Goal: Task Accomplishment & Management: Complete application form

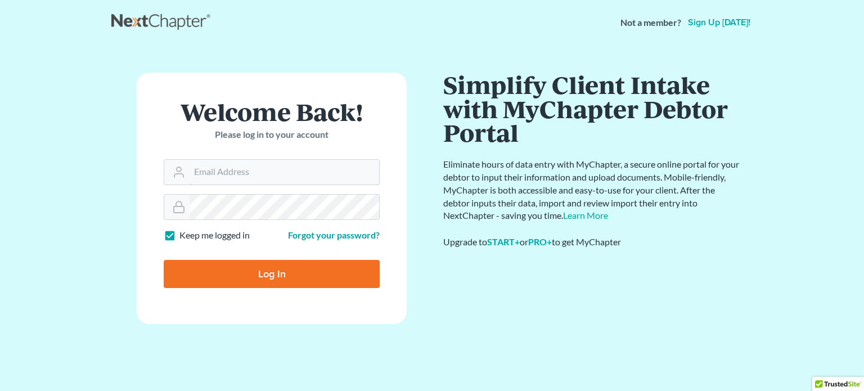
type input "harringtond@nlsa.us"
click at [276, 276] on input "Log In" at bounding box center [272, 274] width 216 height 28
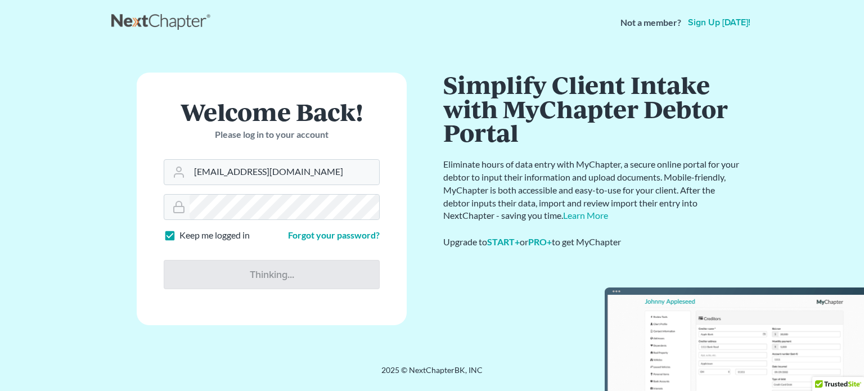
type input "Thinking..."
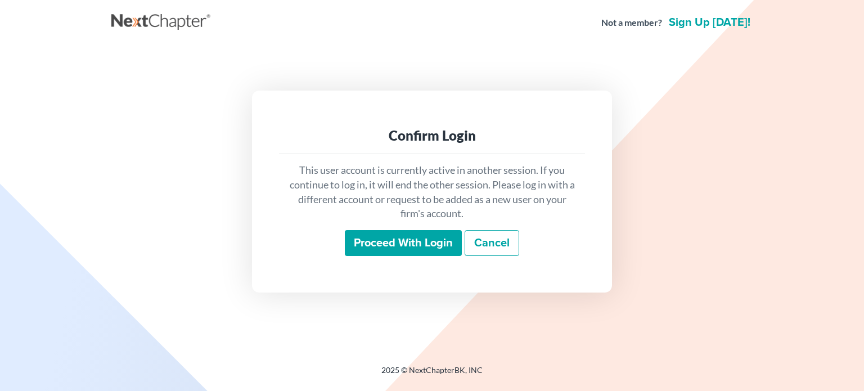
click at [438, 252] on input "Proceed with login" at bounding box center [403, 243] width 117 height 26
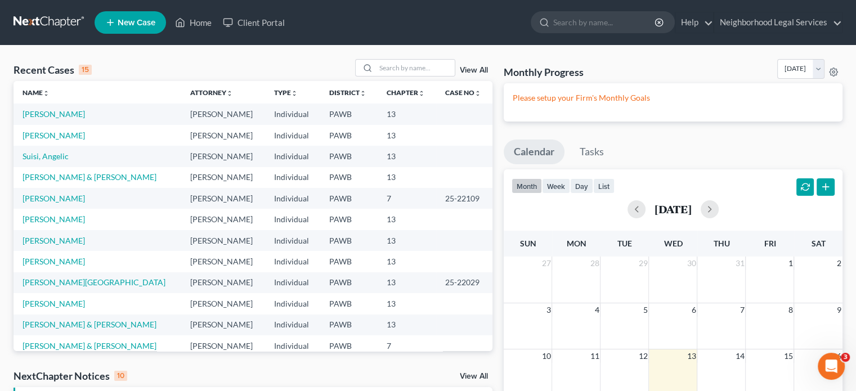
click at [144, 21] on span "New Case" at bounding box center [137, 23] width 38 height 8
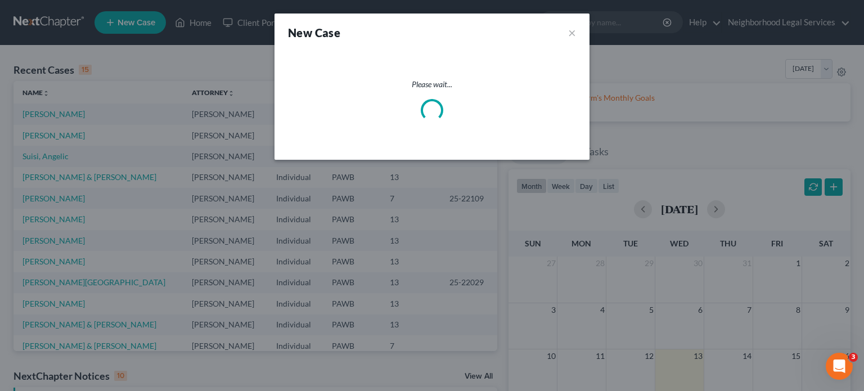
select select "69"
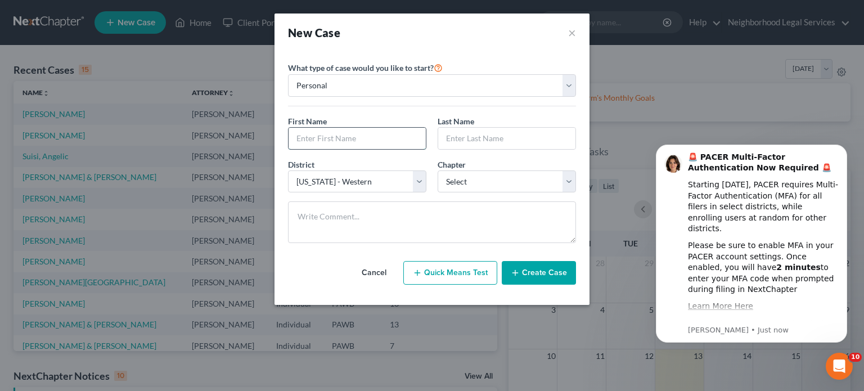
click at [365, 131] on input "text" at bounding box center [357, 138] width 137 height 21
type input "a"
type input "[PERSON_NAME]"
click at [457, 151] on div "First Name * [PERSON_NAME] Last Name *" at bounding box center [432, 136] width 299 height 43
click at [475, 138] on input "text" at bounding box center [506, 138] width 137 height 21
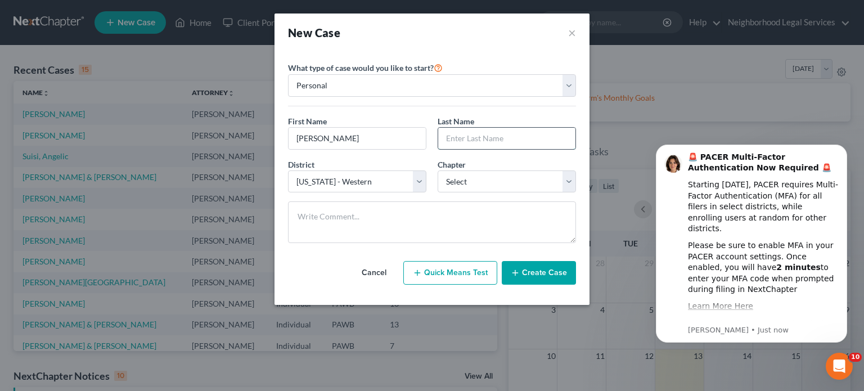
type input "S"
type input "d"
type input "[PERSON_NAME]"
click at [552, 178] on select "Select 7 11 12 13" at bounding box center [507, 182] width 138 height 23
select select "0"
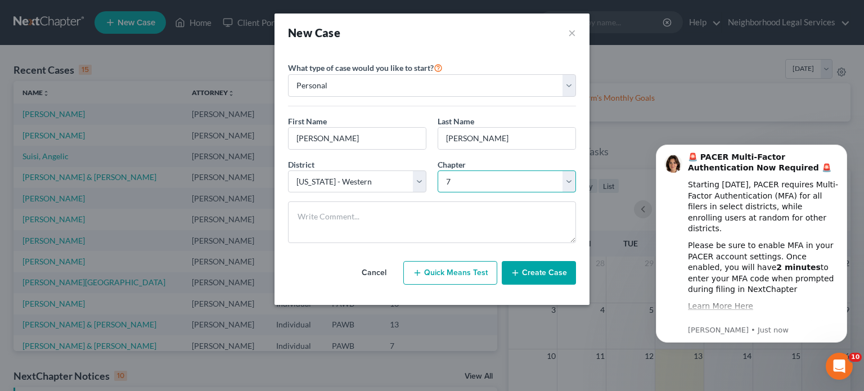
click at [438, 171] on select "Select 7 11 12 13" at bounding box center [507, 182] width 138 height 23
click at [303, 255] on div "Cancel Quick Means Test Create Case" at bounding box center [432, 273] width 288 height 42
click at [564, 275] on button "Create Case" at bounding box center [539, 273] width 74 height 24
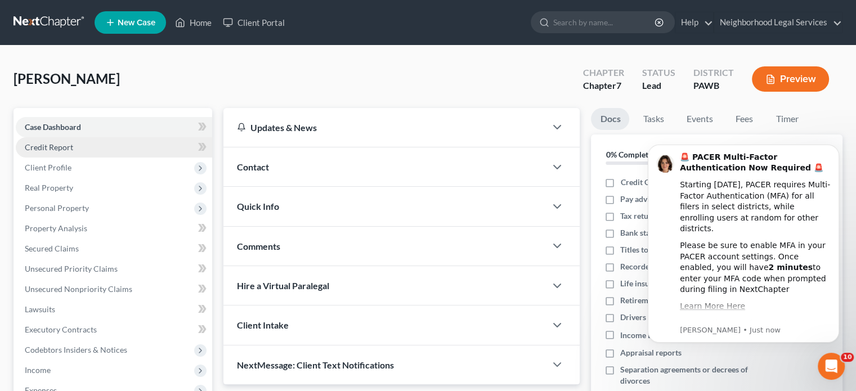
click at [89, 153] on link "Credit Report" at bounding box center [114, 147] width 196 height 20
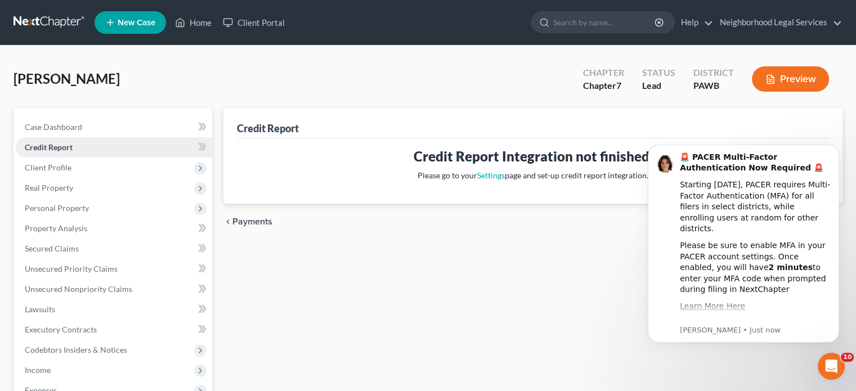
scroll to position [56, 0]
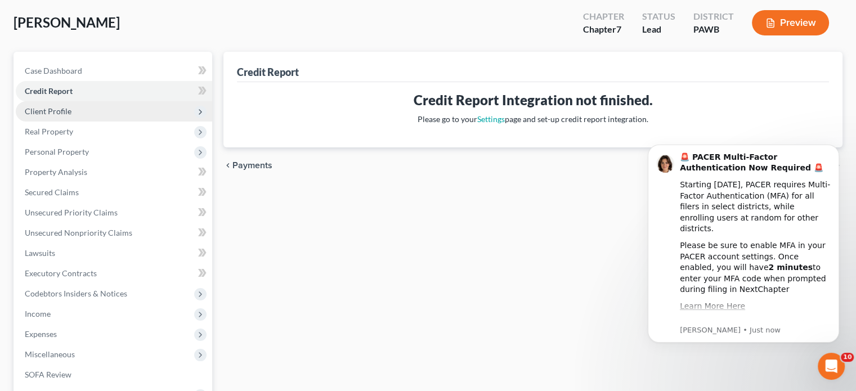
click at [81, 114] on span "Client Profile" at bounding box center [114, 111] width 196 height 20
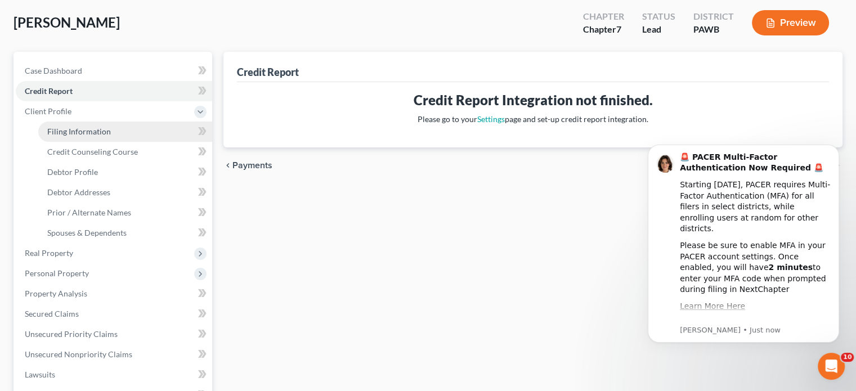
click at [74, 128] on span "Filing Information" at bounding box center [79, 132] width 64 height 10
select select "1"
select select "0"
select select "69"
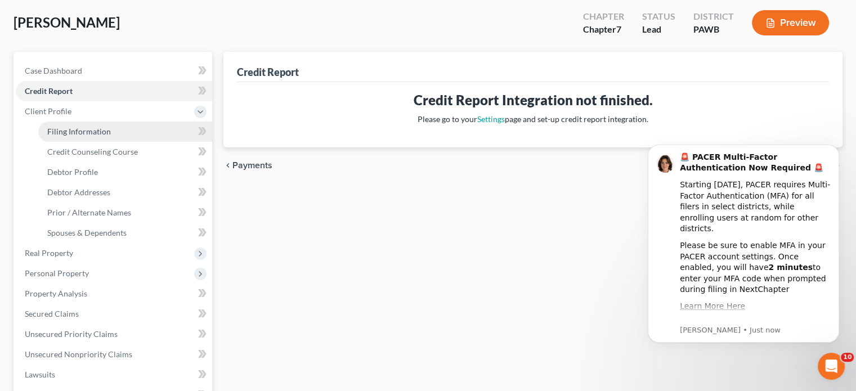
select select "39"
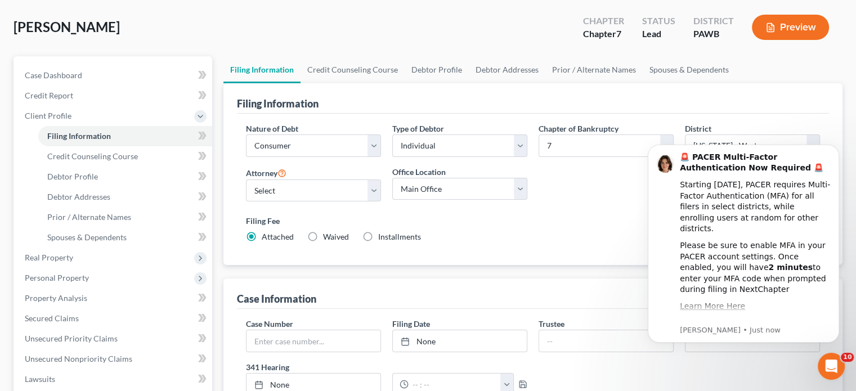
scroll to position [113, 0]
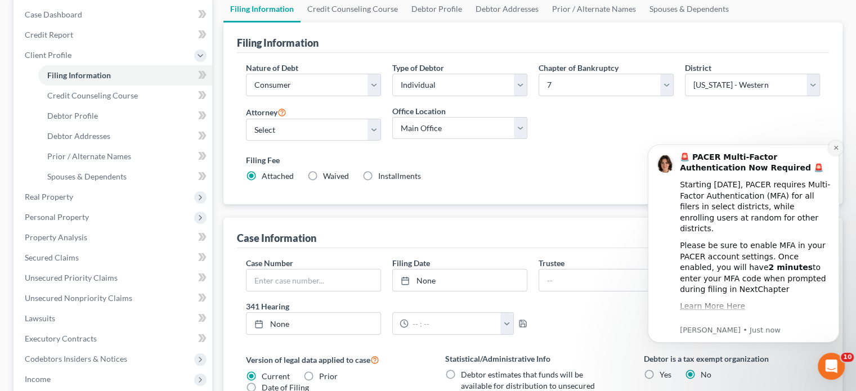
click at [841, 145] on button "Dismiss notification" at bounding box center [835, 148] width 15 height 15
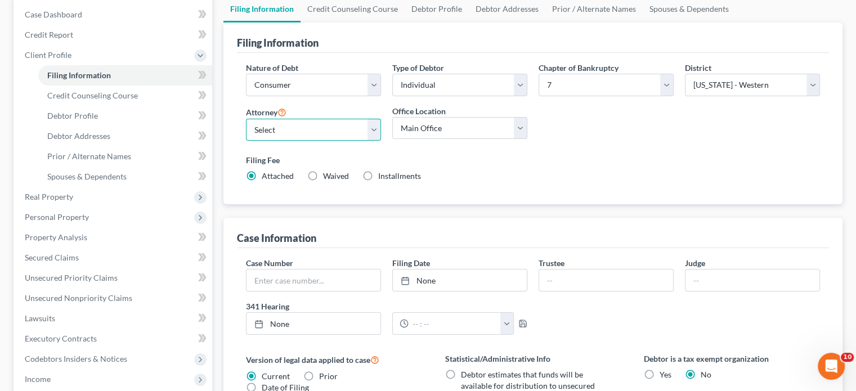
click at [311, 131] on select "Select [PERSON_NAME] [PERSON_NAME] [PERSON_NAME] - PAWB [PERSON_NAME] - PAWB [P…" at bounding box center [313, 130] width 135 height 23
select select "6"
click at [246, 119] on select "Select [PERSON_NAME] [PERSON_NAME] [PERSON_NAME] - PAWB [PERSON_NAME] - PAWB [P…" at bounding box center [313, 130] width 135 height 23
click at [512, 176] on div "Filing Fee Attached Waived Waived Installments Installments" at bounding box center [533, 168] width 574 height 28
click at [349, 177] on span "Waived" at bounding box center [336, 176] width 26 height 10
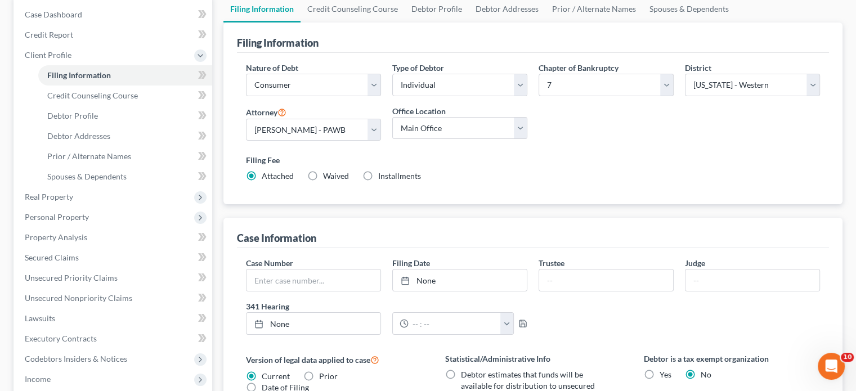
click at [335, 177] on input "Waived Waived" at bounding box center [331, 174] width 7 height 7
radio input "true"
radio input "false"
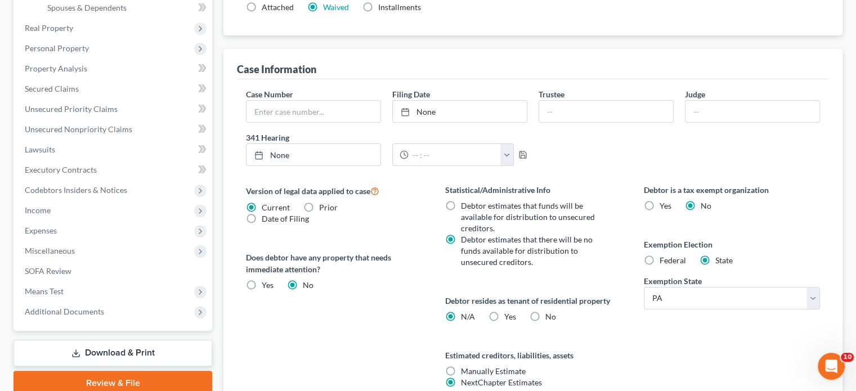
scroll to position [338, 0]
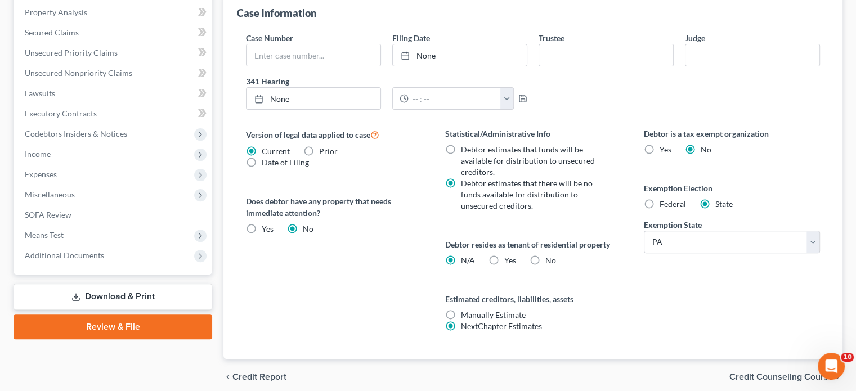
click at [671, 205] on span "Federal" at bounding box center [673, 204] width 26 height 10
click at [671, 205] on input "Federal" at bounding box center [667, 202] width 7 height 7
radio input "true"
radio input "false"
click at [512, 256] on span "Yes" at bounding box center [510, 261] width 12 height 10
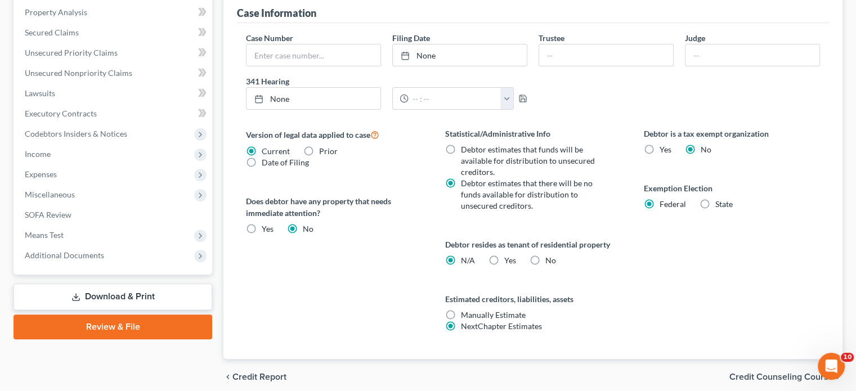
click at [512, 256] on input "Yes Yes" at bounding box center [512, 258] width 7 height 7
radio input "true"
radio input "false"
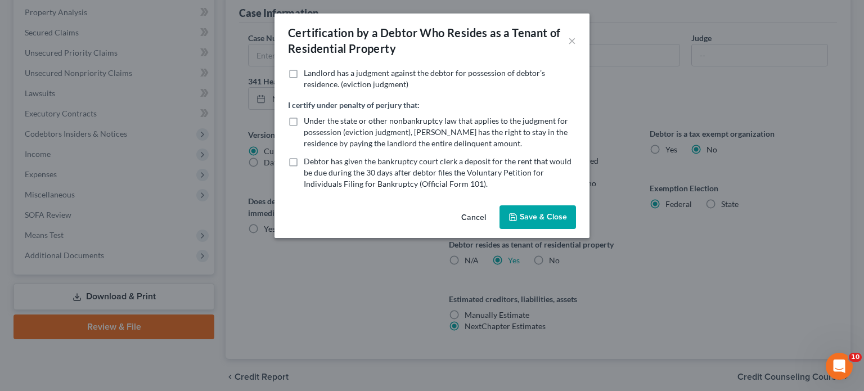
click at [536, 209] on button "Save & Close" at bounding box center [538, 217] width 77 height 24
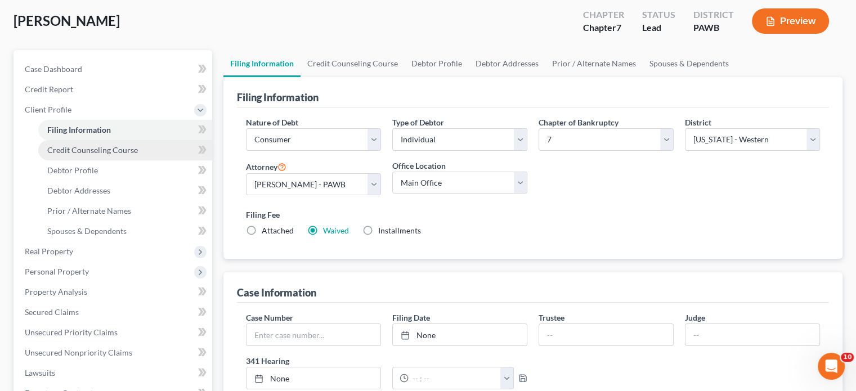
scroll to position [56, 0]
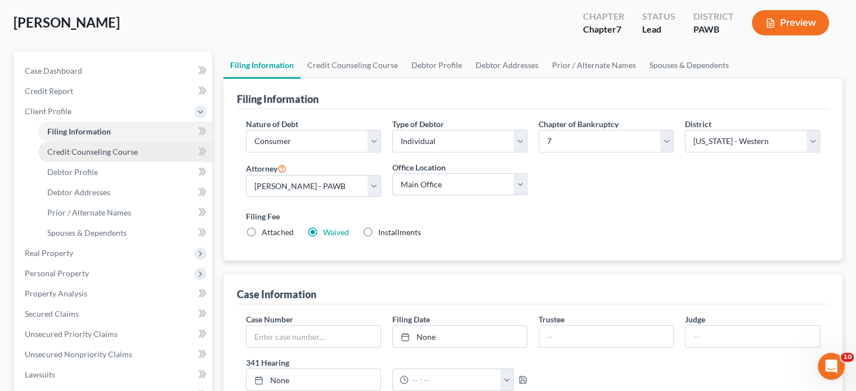
click at [100, 149] on span "Credit Counseling Course" at bounding box center [92, 152] width 91 height 10
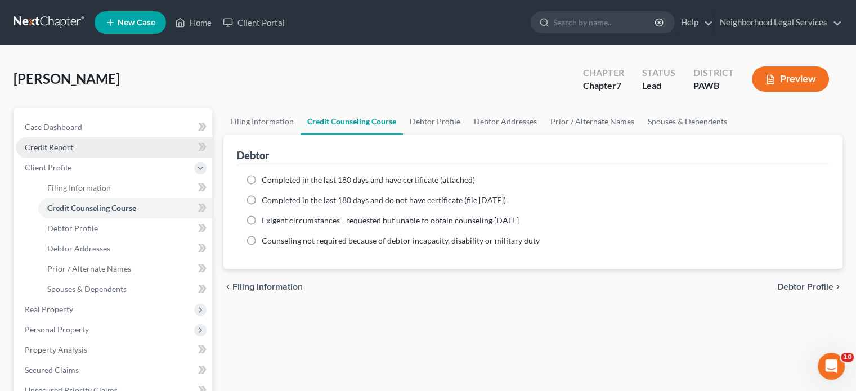
scroll to position [56, 0]
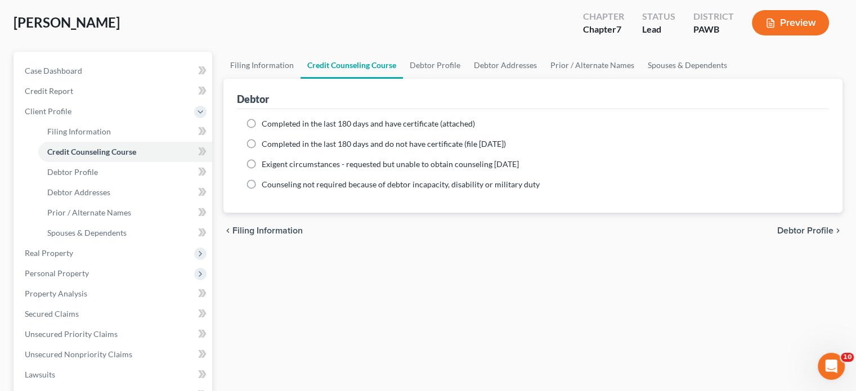
click at [272, 123] on span "Completed in the last 180 days and have certificate (attached)" at bounding box center [368, 124] width 213 height 10
click at [272, 123] on input "Completed in the last 180 days and have certificate (attached)" at bounding box center [269, 121] width 7 height 7
radio input "true"
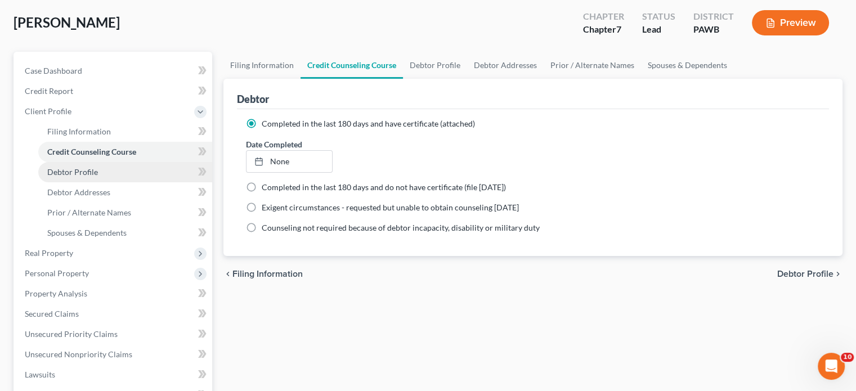
click at [68, 177] on link "Debtor Profile" at bounding box center [125, 172] width 174 height 20
select select "0"
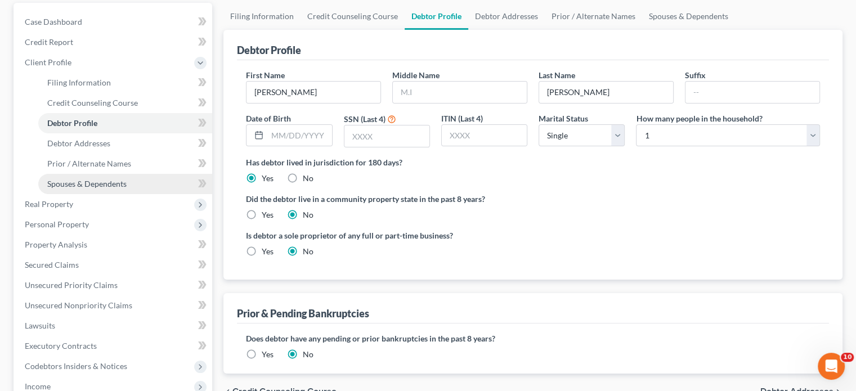
scroll to position [113, 0]
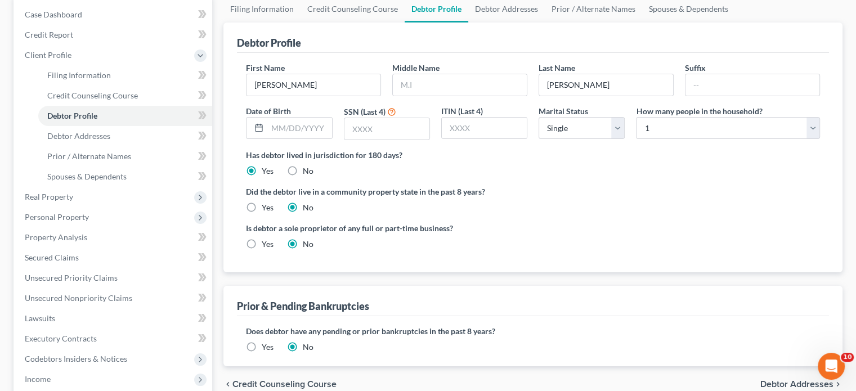
drag, startPoint x: 333, startPoint y: 141, endPoint x: 325, endPoint y: 141, distance: 7.9
click at [333, 141] on div "First Name [PERSON_NAME] Middle Name Last Name [PERSON_NAME] Date of Birth SSN …" at bounding box center [532, 105] width 585 height 87
click at [298, 134] on input "text" at bounding box center [299, 128] width 64 height 21
type input "2"
type input "[DATE]"
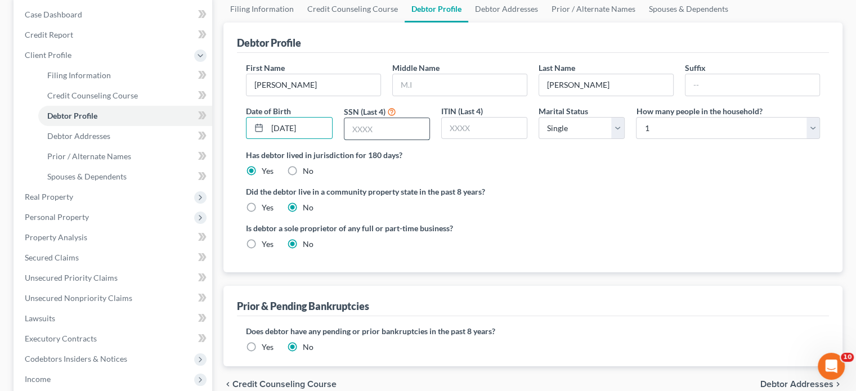
click at [363, 122] on input "text" at bounding box center [386, 128] width 85 height 21
type input "7775"
click at [597, 186] on label "Did the debtor live in a community property state in the past 8 years?" at bounding box center [533, 192] width 574 height 12
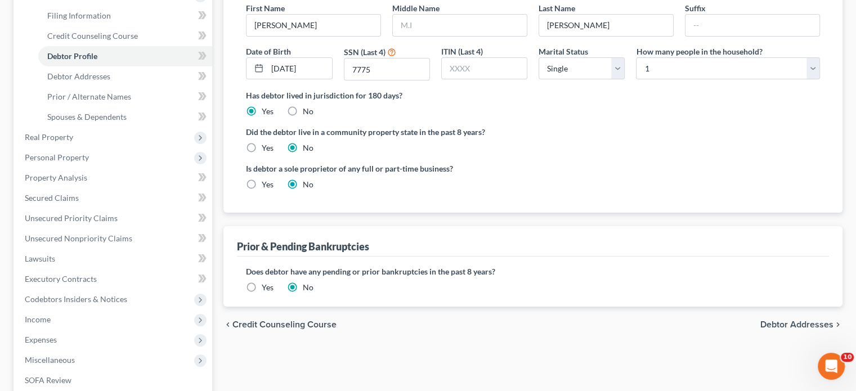
scroll to position [225, 0]
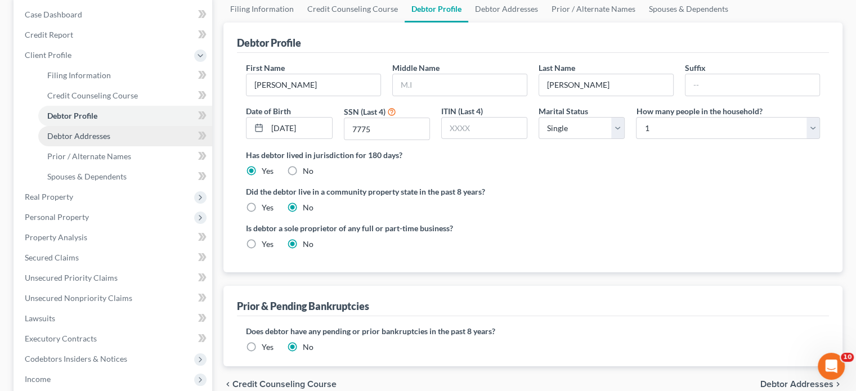
click at [95, 136] on span "Debtor Addresses" at bounding box center [78, 136] width 63 height 10
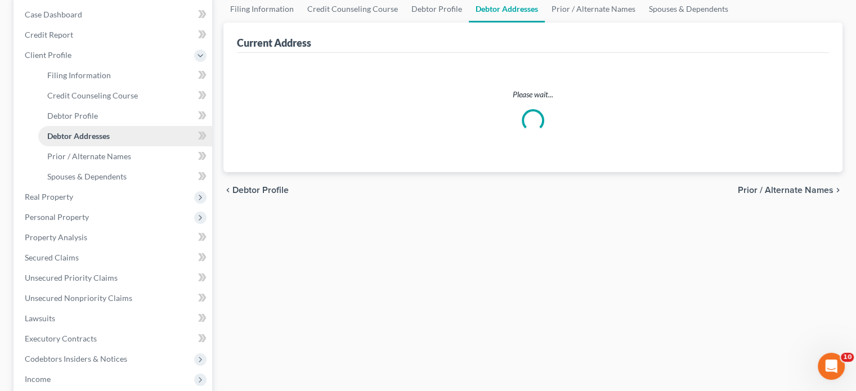
scroll to position [2, 0]
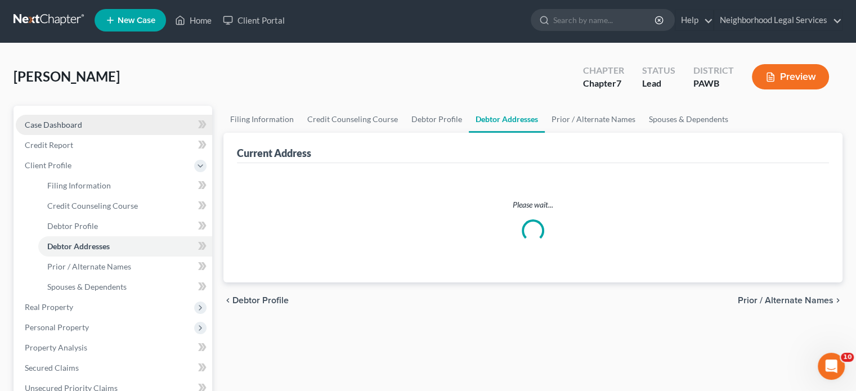
select select "0"
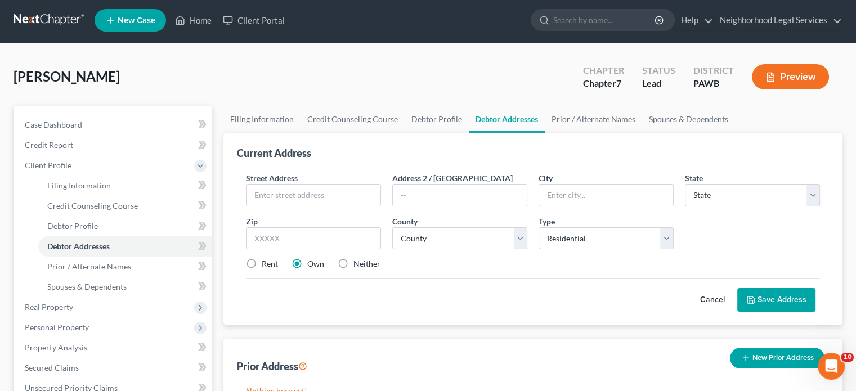
scroll to position [0, 0]
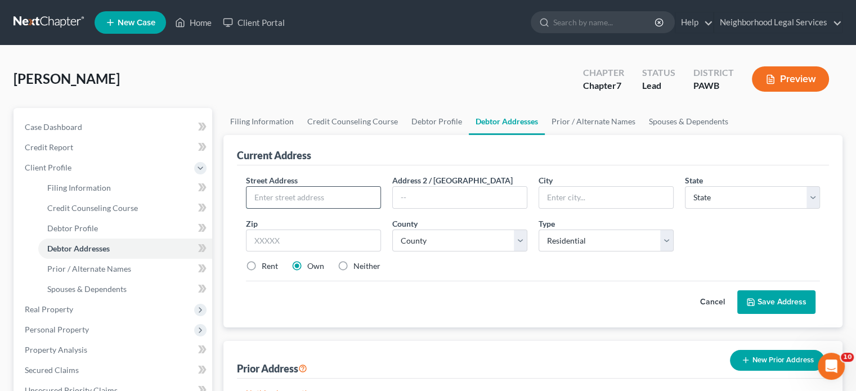
click at [306, 196] on input "text" at bounding box center [314, 197] width 134 height 21
click at [339, 195] on input "text" at bounding box center [314, 197] width 134 height 21
type input "[STREET_ADDRESS]"
click at [437, 198] on input "text" at bounding box center [460, 197] width 134 height 21
type input "A"
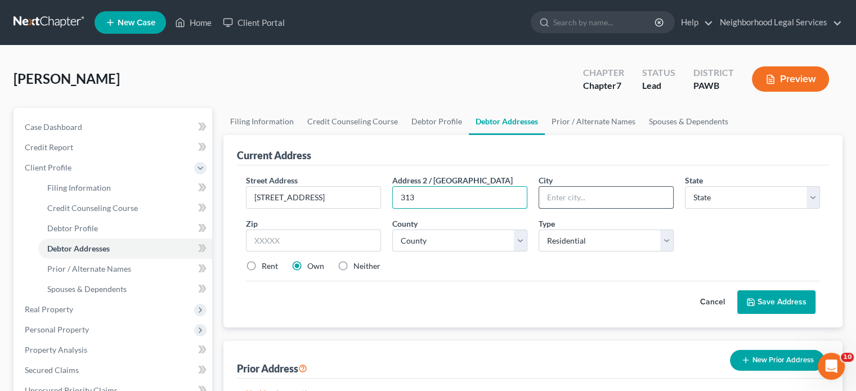
type input "313"
click at [581, 203] on input "text" at bounding box center [606, 197] width 134 height 21
type input "[GEOGRAPHIC_DATA]"
click at [729, 189] on select "State [US_STATE] AK AR AZ CA CO CT DE DC [GEOGRAPHIC_DATA] [GEOGRAPHIC_DATA] GU…" at bounding box center [752, 197] width 135 height 23
select select "39"
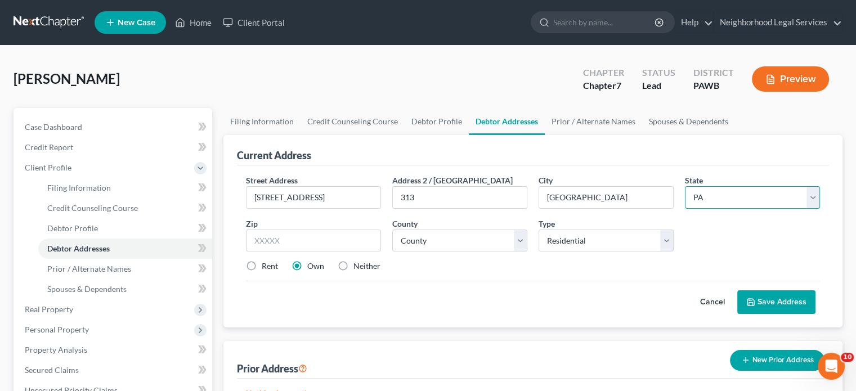
click at [685, 186] on select "State [US_STATE] AK AR AZ CA CO CT DE DC [GEOGRAPHIC_DATA] [GEOGRAPHIC_DATA] GU…" at bounding box center [752, 197] width 135 height 23
click at [482, 301] on div "Cancel Save Address" at bounding box center [533, 297] width 574 height 33
click at [306, 225] on div "Zip *" at bounding box center [313, 235] width 146 height 34
click at [303, 247] on input "text" at bounding box center [313, 241] width 135 height 23
type input "15206"
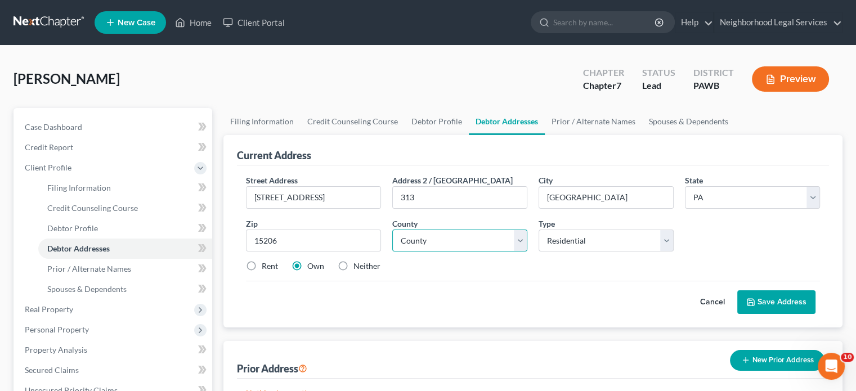
click at [458, 236] on select "County [GEOGRAPHIC_DATA] [GEOGRAPHIC_DATA] [GEOGRAPHIC_DATA] [GEOGRAPHIC_DATA] …" at bounding box center [459, 241] width 135 height 23
select select "1"
click at [392, 230] on select "County [GEOGRAPHIC_DATA] [GEOGRAPHIC_DATA] [GEOGRAPHIC_DATA] [GEOGRAPHIC_DATA] …" at bounding box center [459, 241] width 135 height 23
click at [529, 319] on div "Street Address * [STREET_ADDRESS] * [GEOGRAPHIC_DATA] * State [US_STATE] AK AR …" at bounding box center [533, 246] width 592 height 162
click at [277, 268] on label "Rent" at bounding box center [270, 266] width 16 height 11
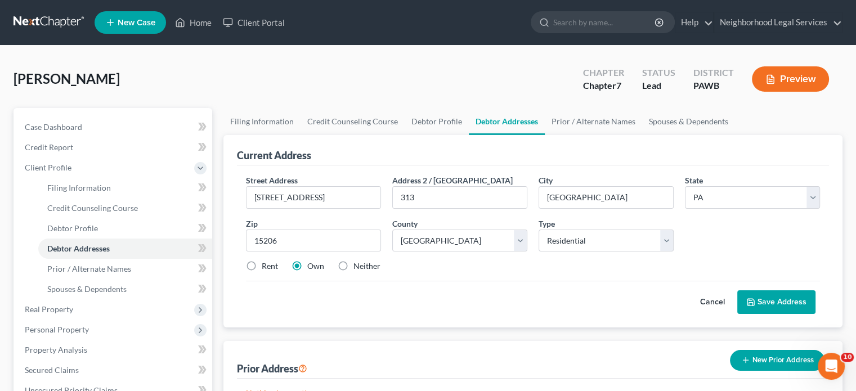
click at [274, 268] on input "Rent" at bounding box center [269, 264] width 7 height 7
radio input "true"
click at [786, 290] on button "Save Address" at bounding box center [776, 302] width 78 height 24
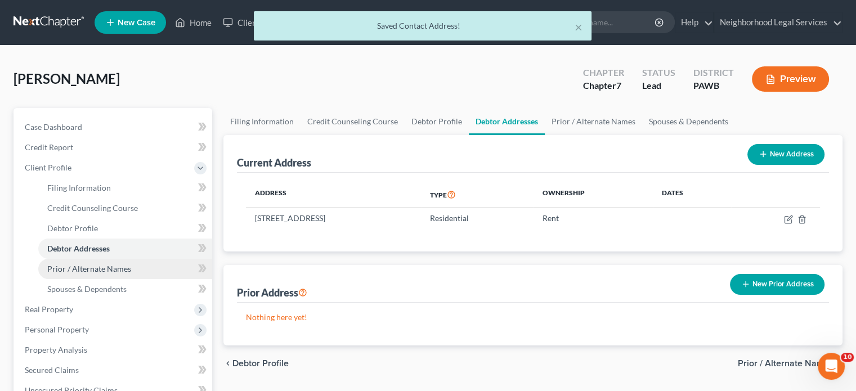
click at [96, 259] on link "Prior / Alternate Names" at bounding box center [125, 269] width 174 height 20
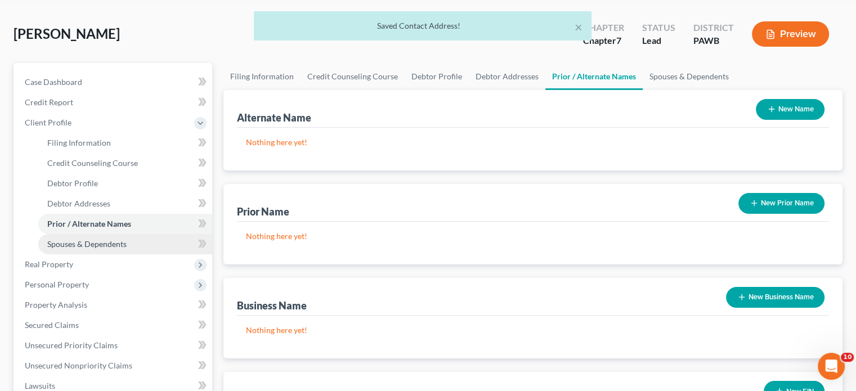
scroll to position [169, 0]
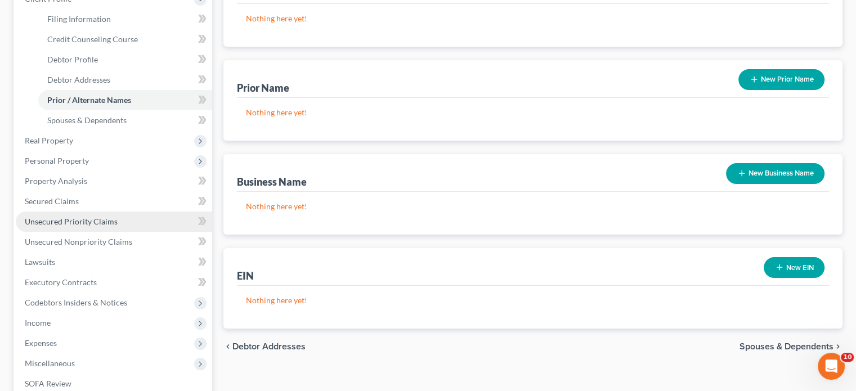
click at [97, 222] on span "Unsecured Priority Claims" at bounding box center [71, 222] width 93 height 10
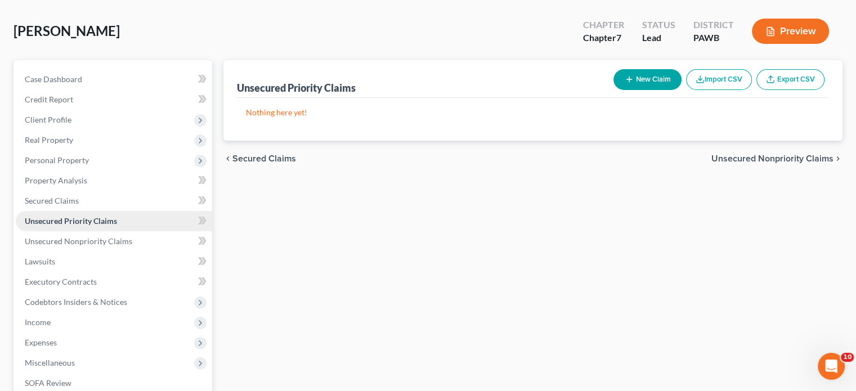
scroll to position [113, 0]
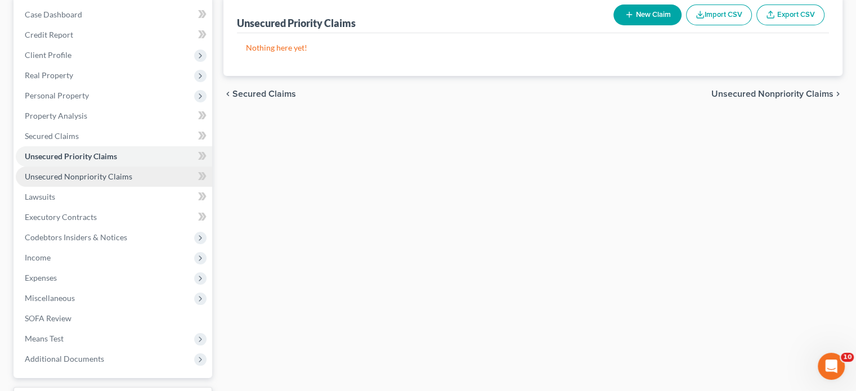
click at [100, 177] on span "Unsecured Nonpriority Claims" at bounding box center [78, 177] width 107 height 10
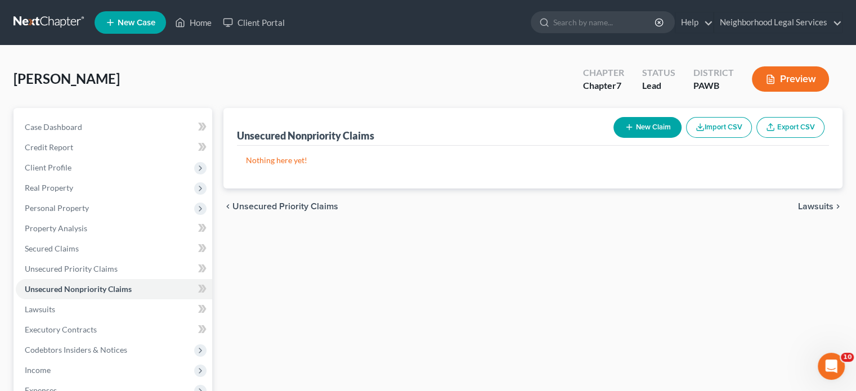
click at [630, 120] on button "New Claim" at bounding box center [647, 127] width 68 height 21
select select "0"
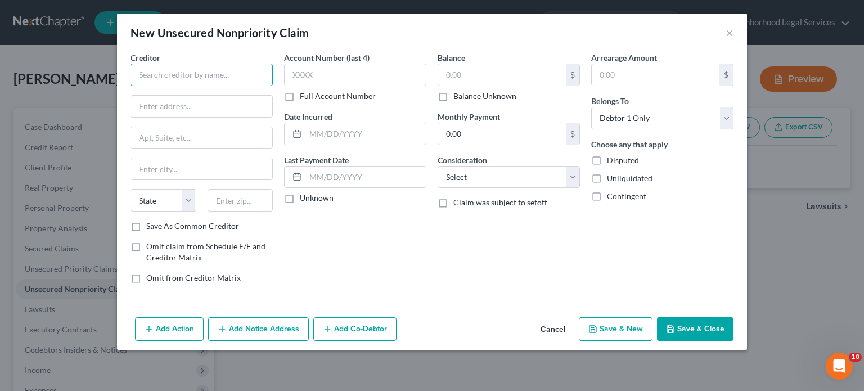
click at [178, 84] on input "text" at bounding box center [202, 75] width 142 height 23
type input "d"
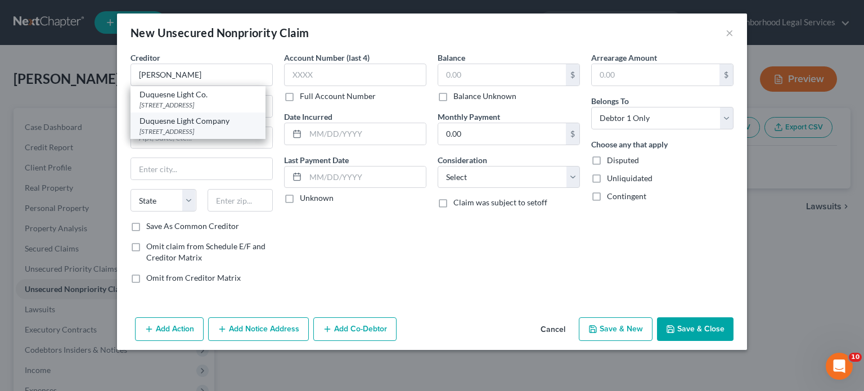
click at [165, 123] on div "Duquesne Light Company" at bounding box center [198, 120] width 117 height 11
type input "Duquesne Light Company"
type input "[STREET_ADDRESS]"
type input "[GEOGRAPHIC_DATA]"
select select "39"
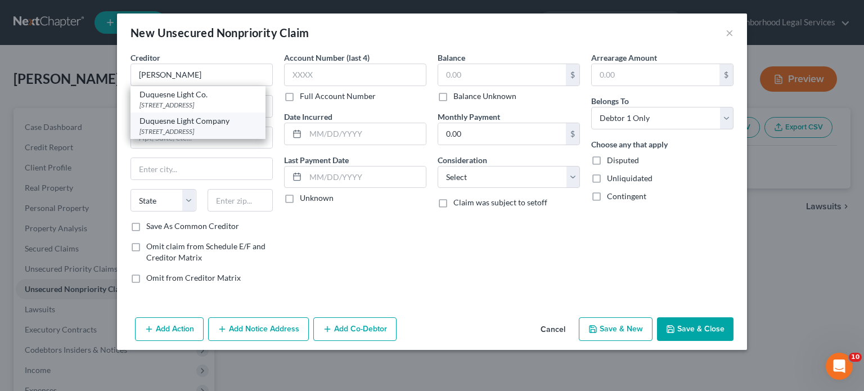
type input "15219"
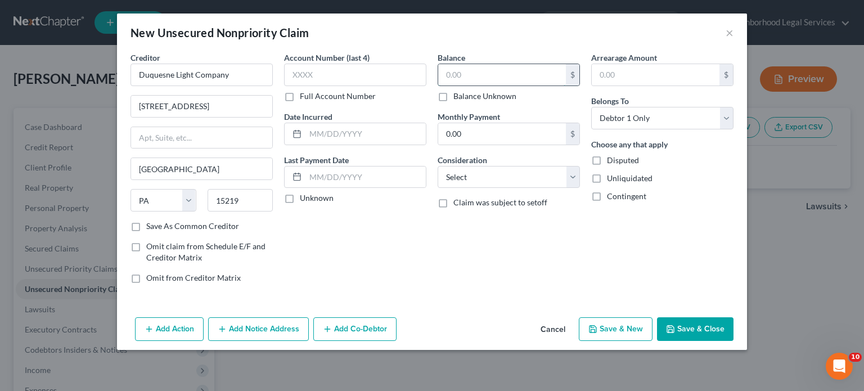
click at [469, 75] on input "text" at bounding box center [502, 74] width 128 height 21
type input "3,299.76"
click at [477, 239] on div "Balance 3,299.76 $ Balance Unknown Balance Undetermined 3,299.76 $ Balance Unkn…" at bounding box center [509, 172] width 154 height 241
click at [733, 324] on button "Save & Close" at bounding box center [695, 329] width 77 height 24
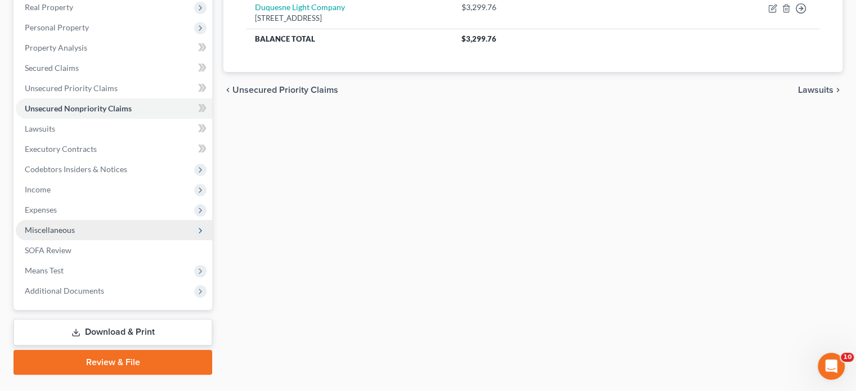
scroll to position [206, 0]
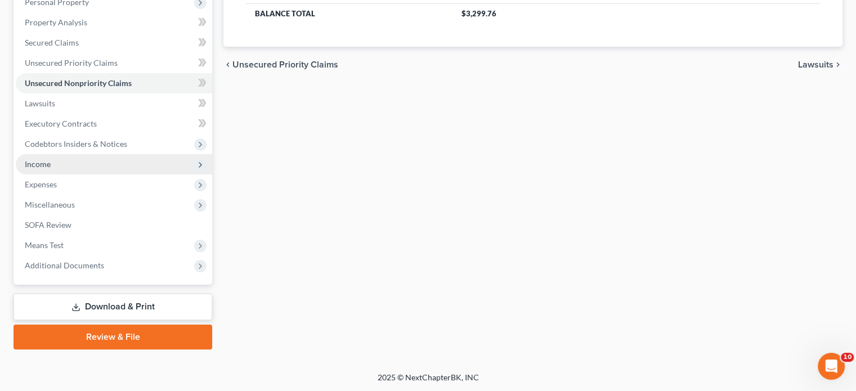
click at [71, 166] on span "Income" at bounding box center [114, 164] width 196 height 20
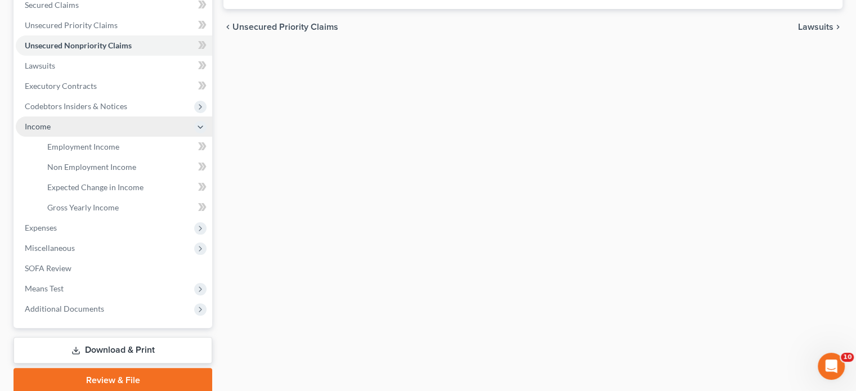
scroll to position [287, 0]
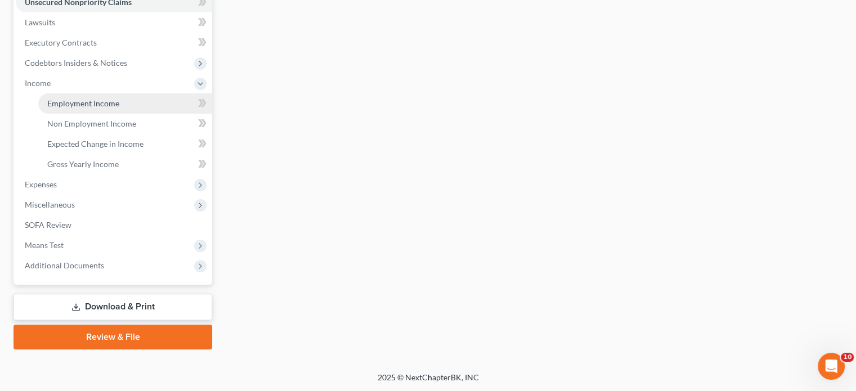
click at [94, 107] on span "Employment Income" at bounding box center [83, 103] width 72 height 10
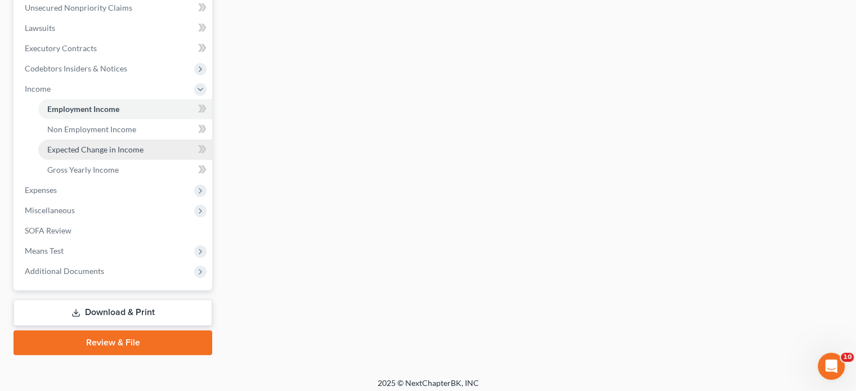
click at [141, 140] on link "Expected Change in Income" at bounding box center [125, 150] width 174 height 20
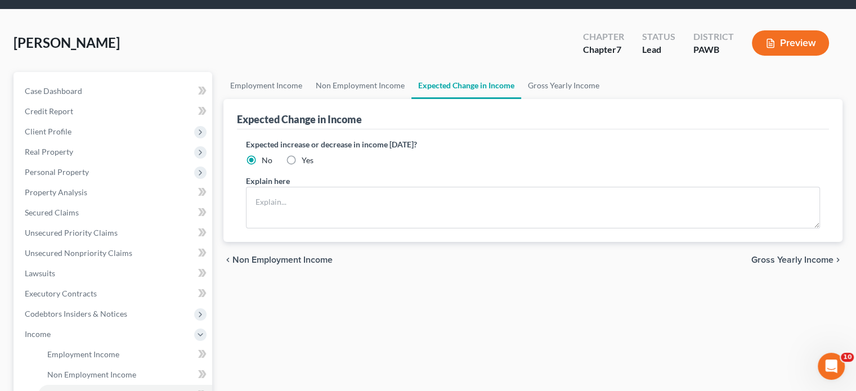
scroll to position [225, 0]
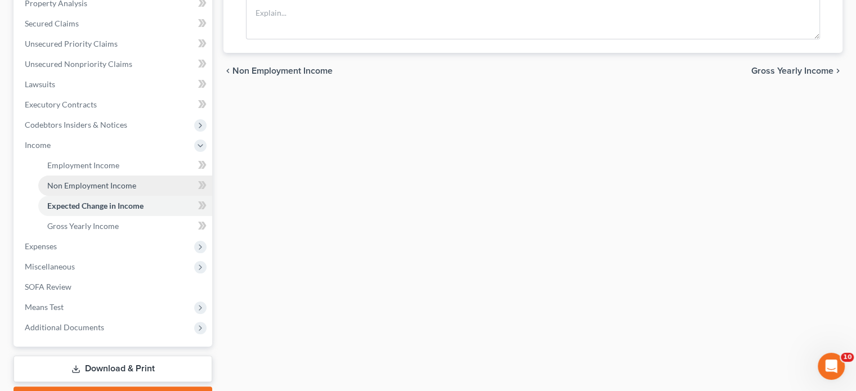
click at [133, 192] on link "Non Employment Income" at bounding box center [125, 186] width 174 height 20
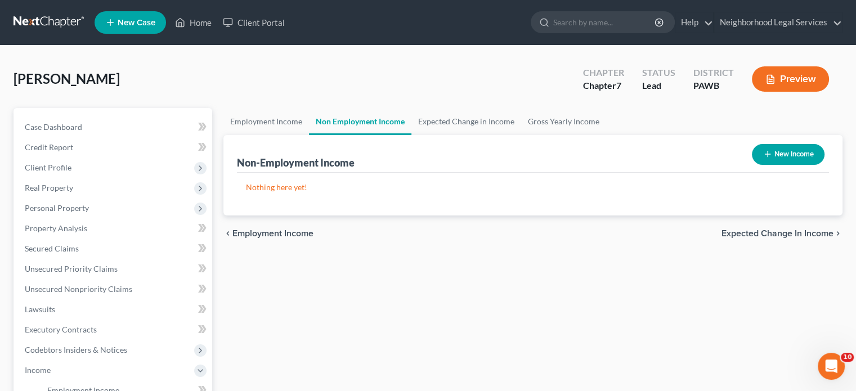
click at [786, 155] on button "New Income" at bounding box center [788, 154] width 73 height 21
select select "0"
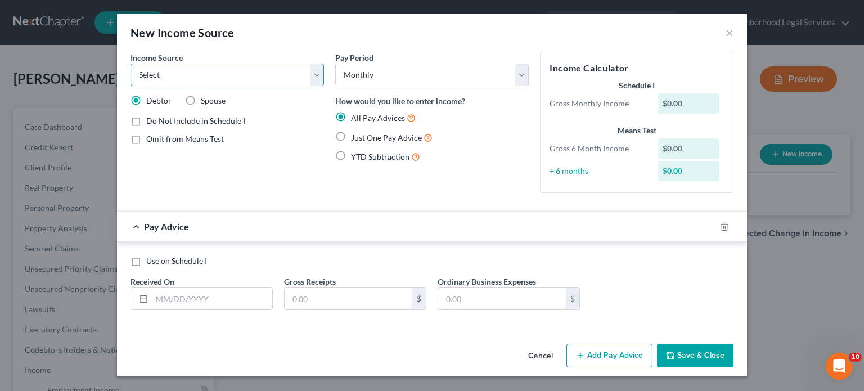
click at [259, 73] on select "Select Unemployment Disability (from employer) Pension Retirement Social Securi…" at bounding box center [228, 75] width 194 height 23
select select "4"
click at [131, 64] on select "Select Unemployment Disability (from employer) Pension Retirement Social Securi…" at bounding box center [228, 75] width 194 height 23
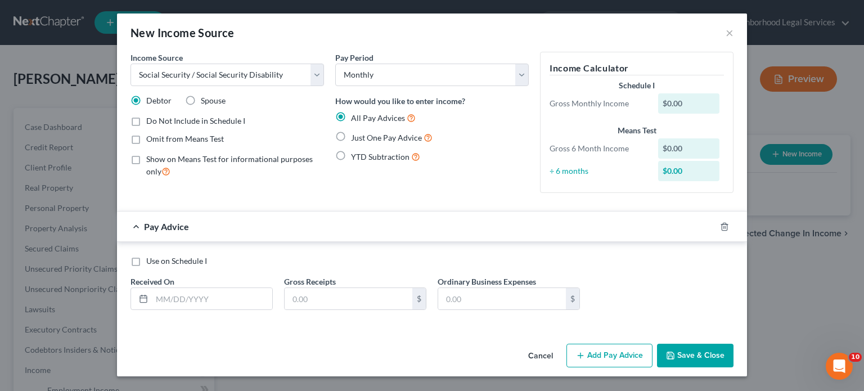
click at [370, 133] on span "Just One Pay Advice" at bounding box center [386, 138] width 71 height 10
click at [363, 133] on input "Just One Pay Advice" at bounding box center [359, 134] width 7 height 7
radio input "true"
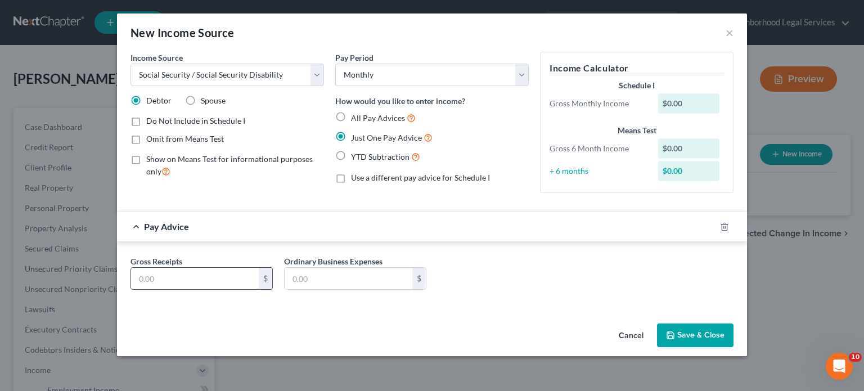
click at [225, 272] on input "text" at bounding box center [195, 278] width 128 height 21
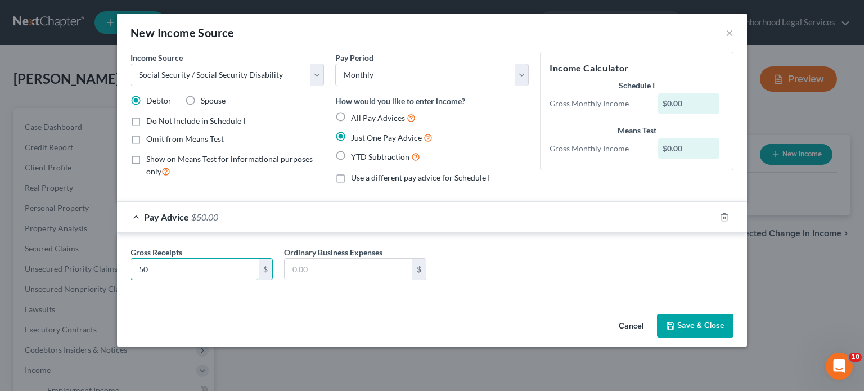
type input "5"
type input "1,500"
click at [557, 305] on div "Income Source * Select Unemployment Disability (from employer) Pension Retireme…" at bounding box center [432, 181] width 630 height 258
click at [673, 325] on icon "button" at bounding box center [670, 325] width 9 height 9
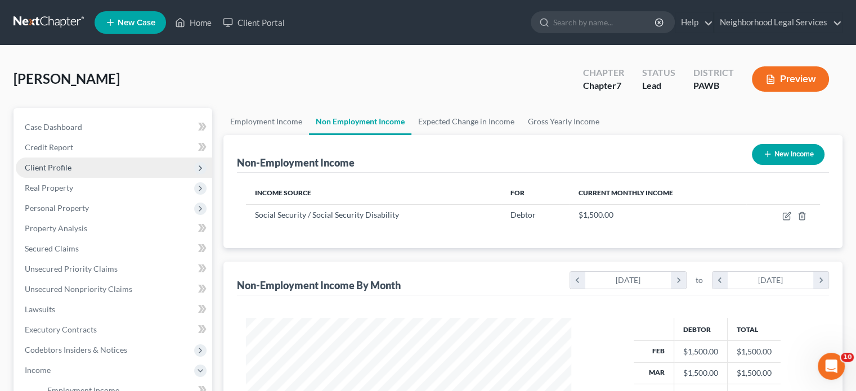
click at [65, 158] on span "Client Profile" at bounding box center [114, 168] width 196 height 20
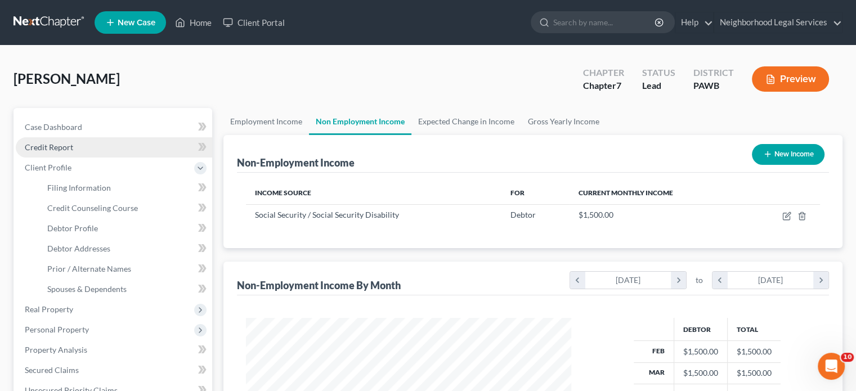
click at [73, 151] on link "Credit Report" at bounding box center [114, 147] width 196 height 20
